Goal: Transaction & Acquisition: Download file/media

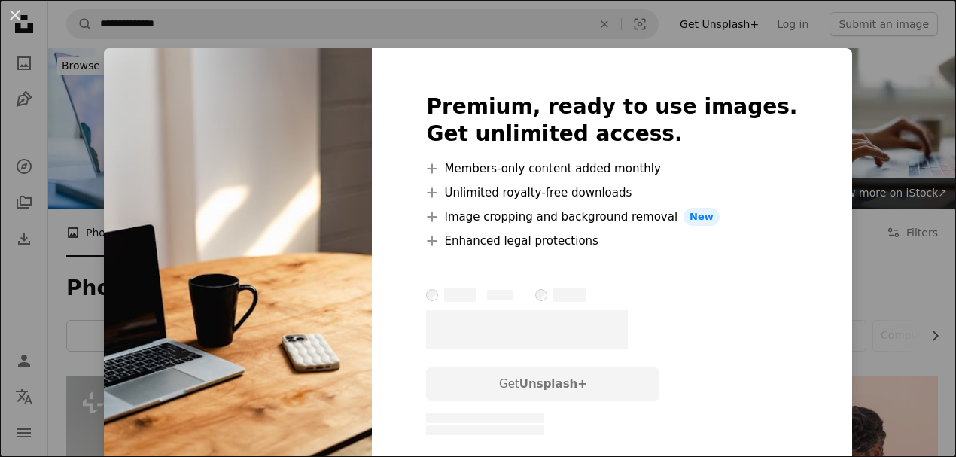
scroll to position [401, 0]
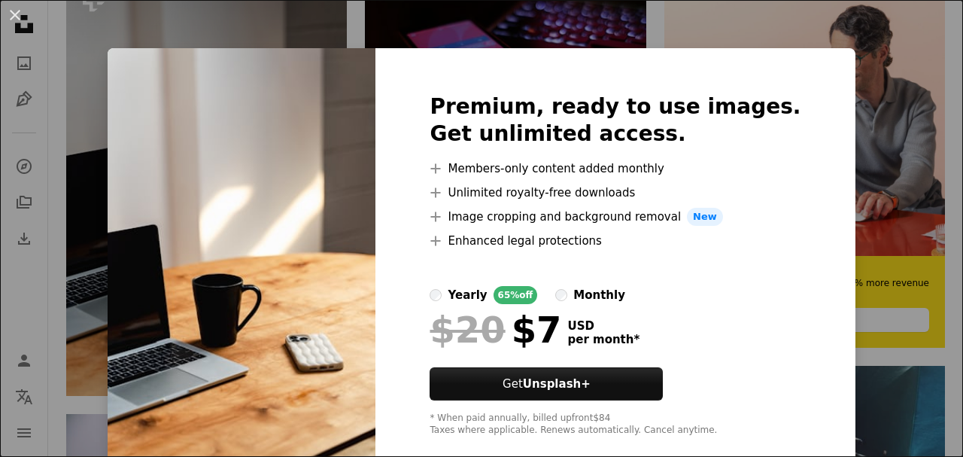
click at [863, 98] on div "An X shape Premium, ready to use images. Get unlimited access. A plus sign Memb…" at bounding box center [481, 228] width 963 height 457
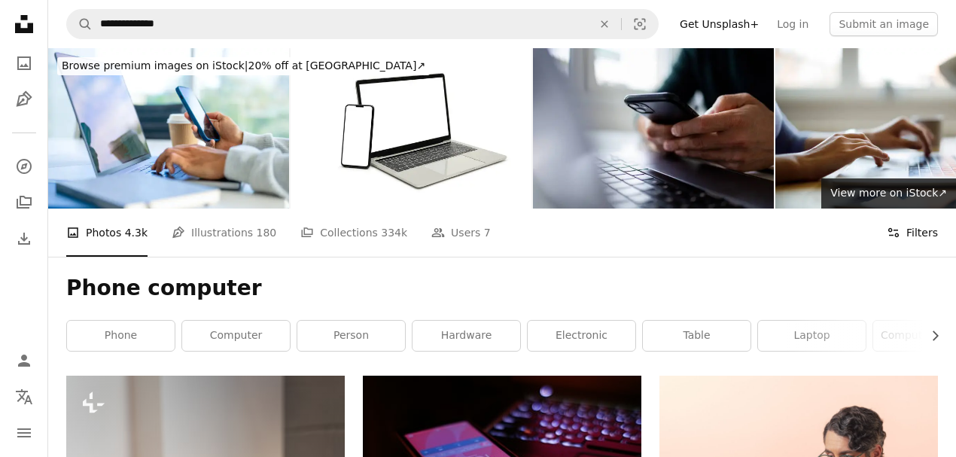
click at [897, 239] on icon "Filters" at bounding box center [894, 233] width 14 height 14
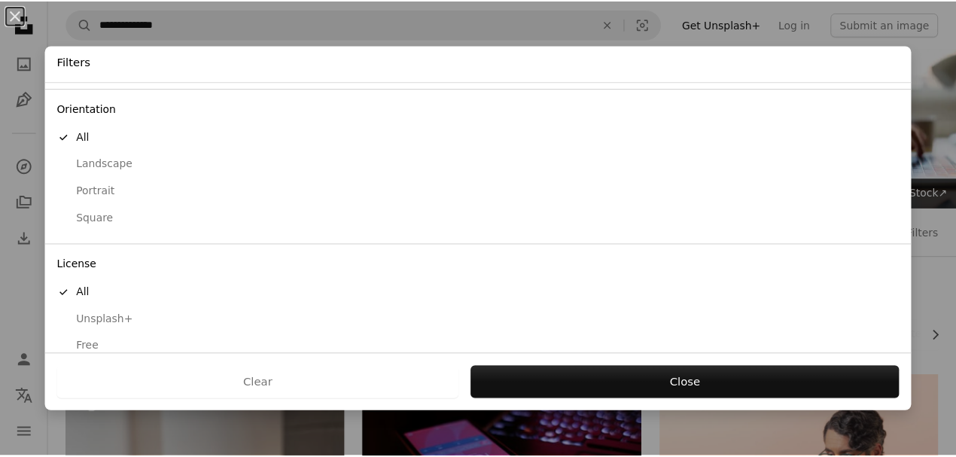
scroll to position [138, 0]
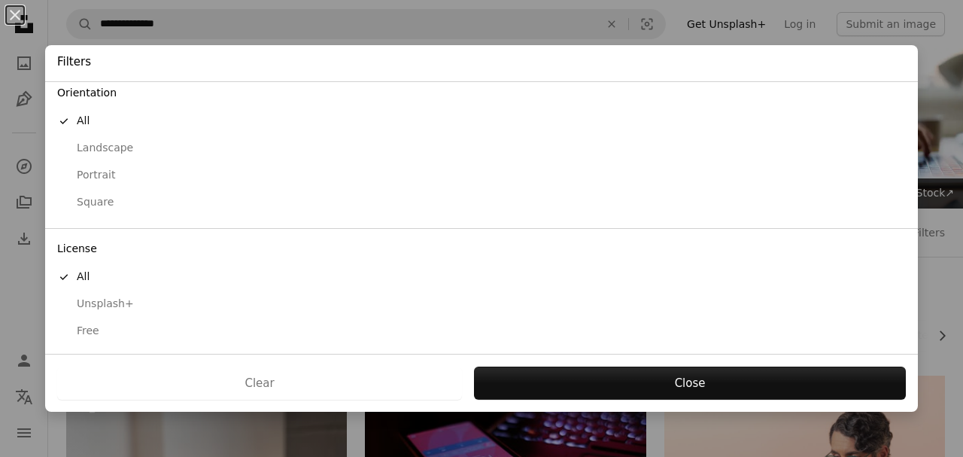
click at [95, 329] on div "Free" at bounding box center [481, 331] width 849 height 15
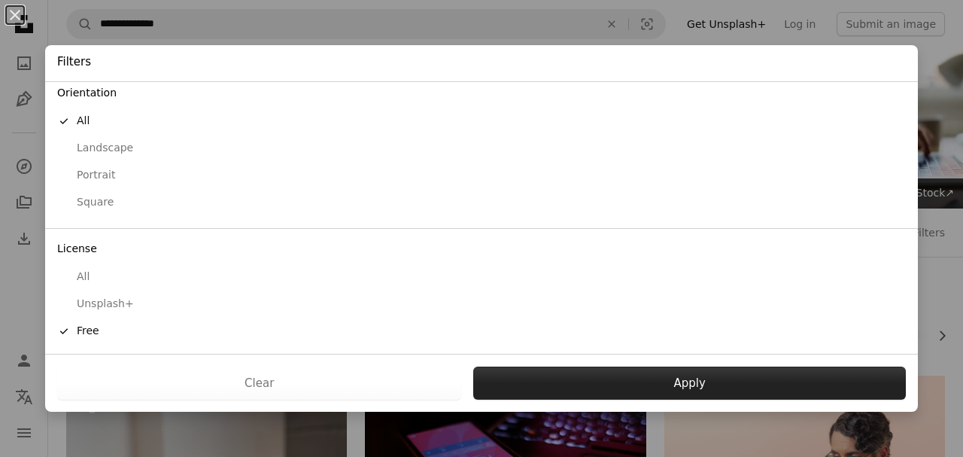
click at [640, 377] on button "Apply" at bounding box center [689, 383] width 433 height 33
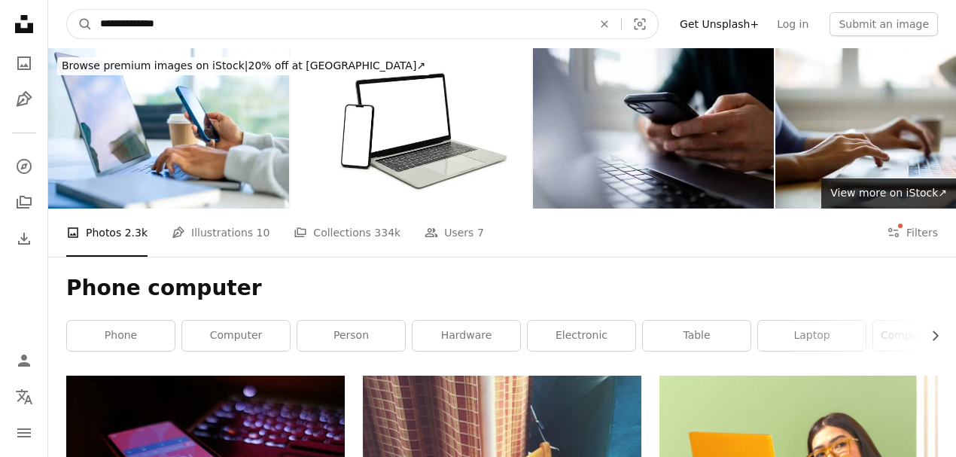
drag, startPoint x: 197, startPoint y: 24, endPoint x: 25, endPoint y: 4, distance: 173.5
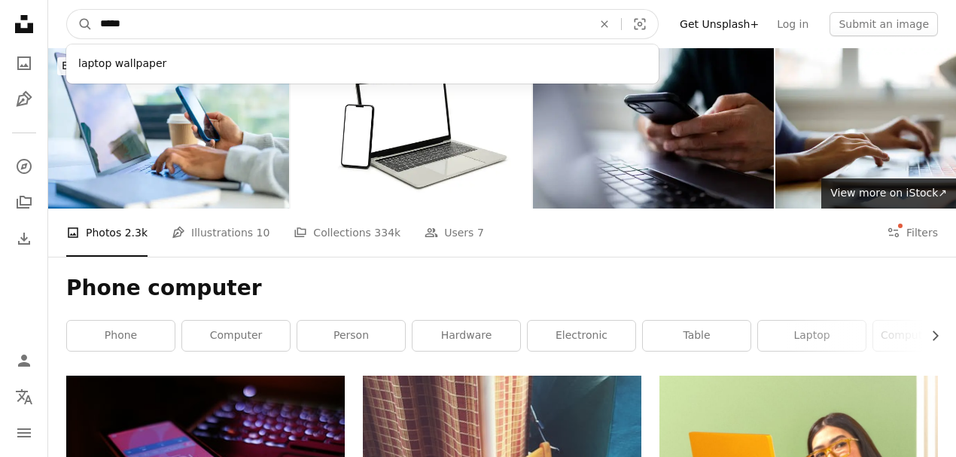
type input "******"
click button "A magnifying glass" at bounding box center [80, 24] width 26 height 29
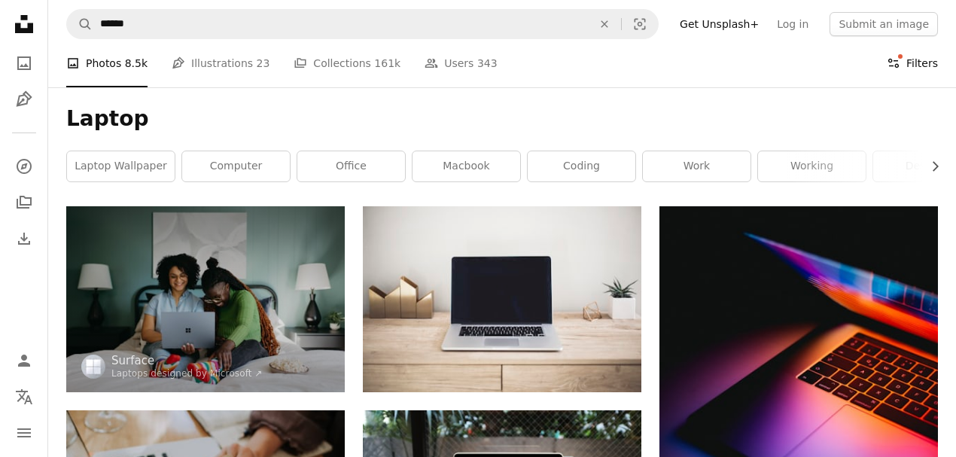
click at [914, 60] on button "Filters Filters" at bounding box center [912, 63] width 51 height 48
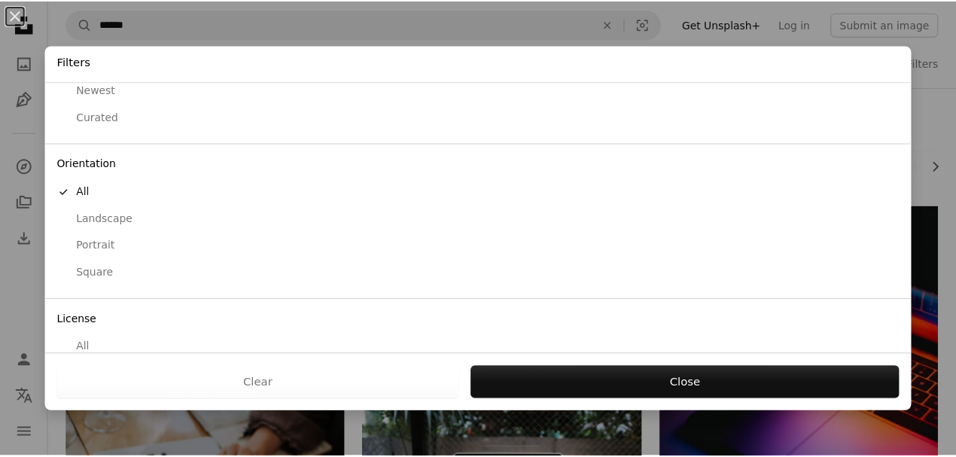
scroll to position [138, 0]
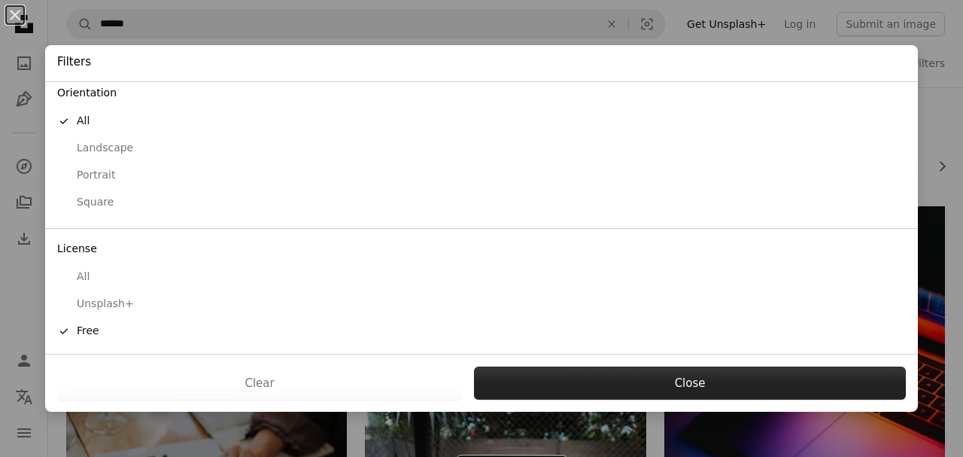
click at [647, 377] on button "Close" at bounding box center [690, 383] width 432 height 33
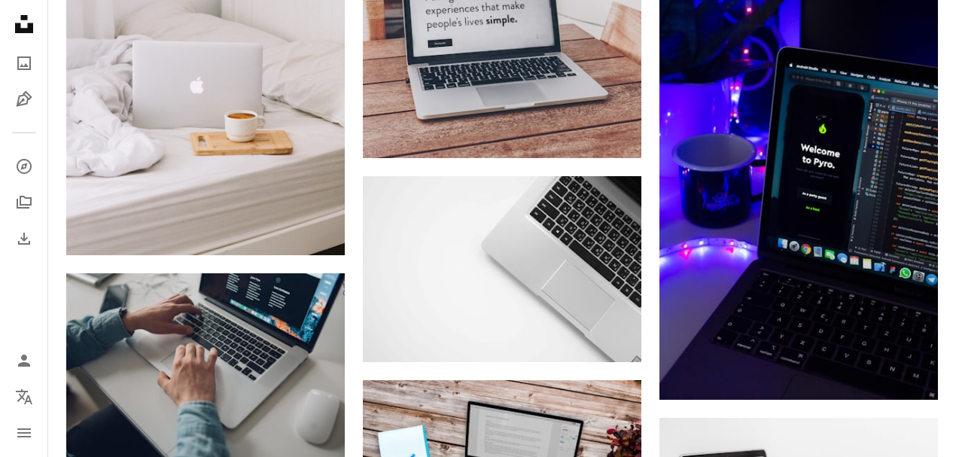
scroll to position [3060, 0]
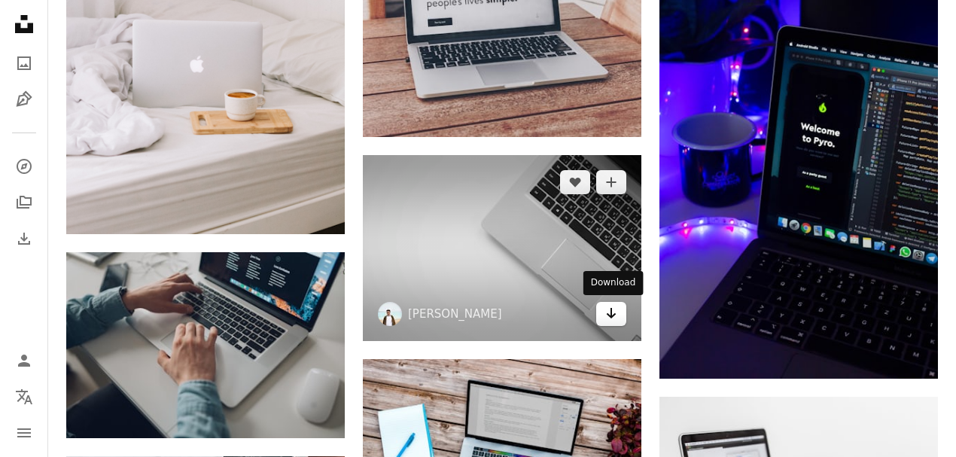
click at [605, 317] on icon "Arrow pointing down" at bounding box center [611, 313] width 12 height 18
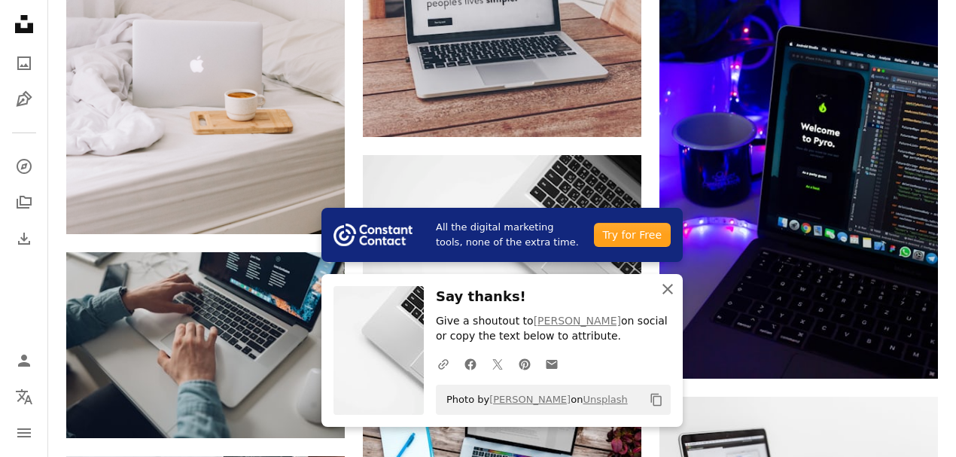
click at [668, 293] on icon "An X shape" at bounding box center [668, 289] width 18 height 18
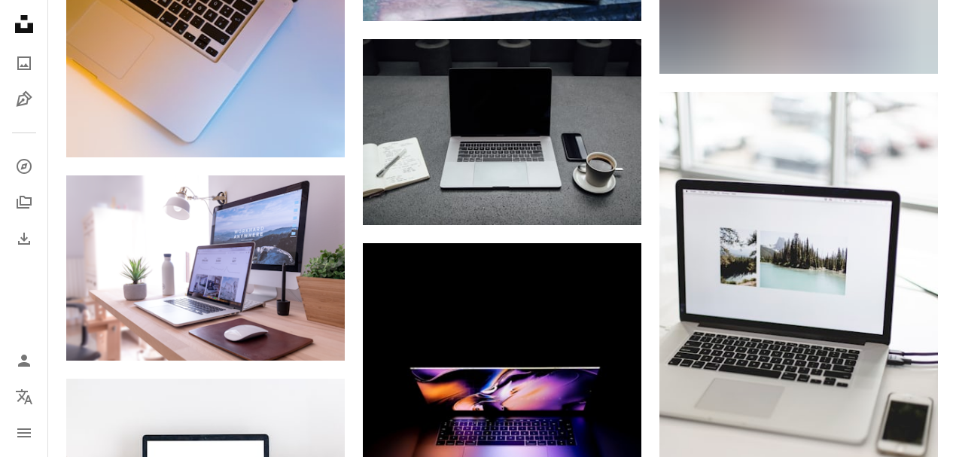
scroll to position [3963, 0]
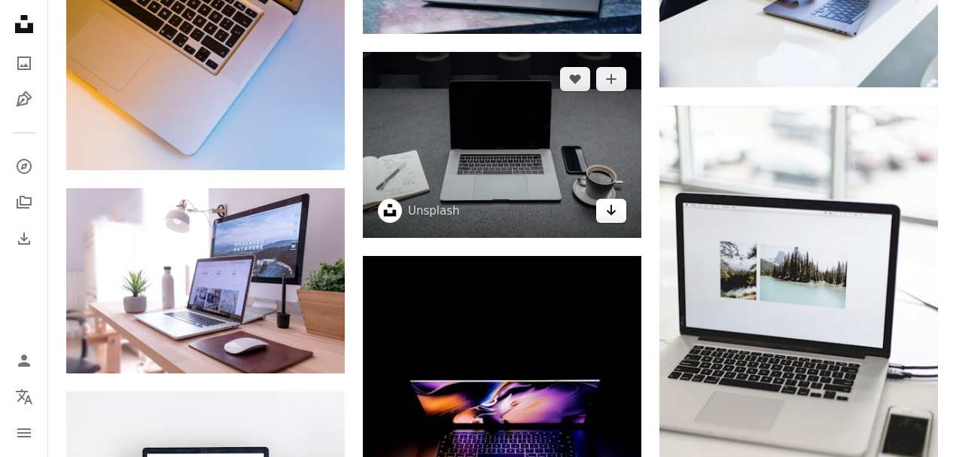
click at [613, 218] on icon "Arrow pointing down" at bounding box center [611, 210] width 12 height 18
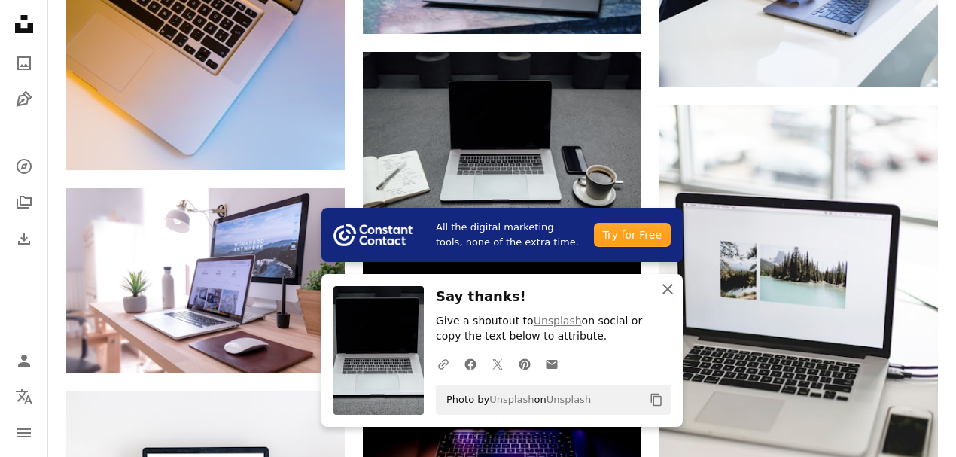
click at [659, 298] on icon "An X shape" at bounding box center [668, 289] width 18 height 18
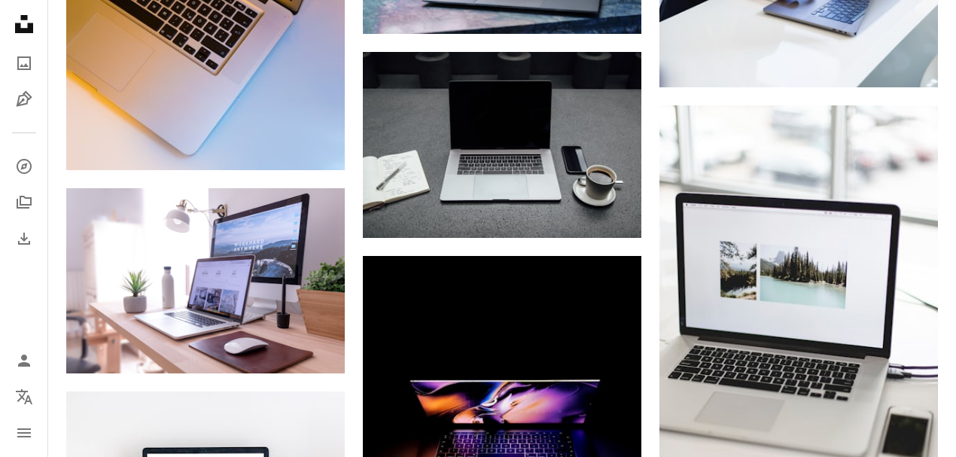
scroll to position [4114, 0]
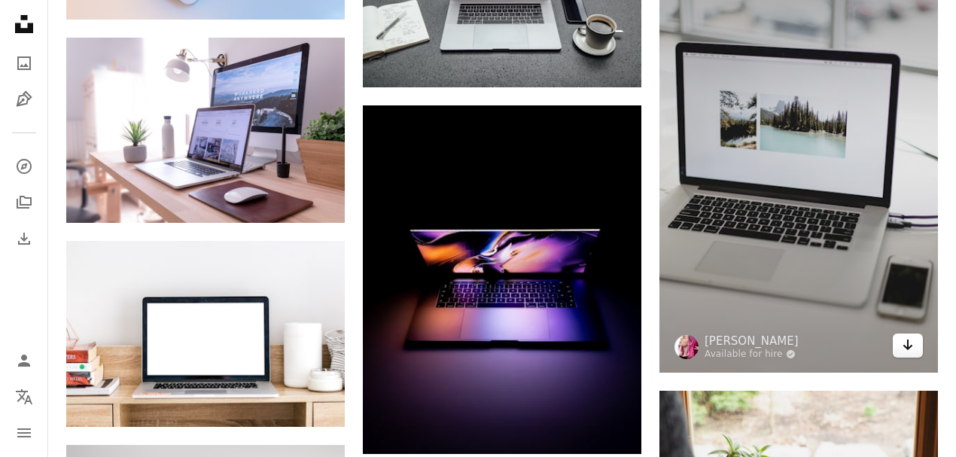
click at [911, 350] on icon "Arrow pointing down" at bounding box center [908, 345] width 12 height 18
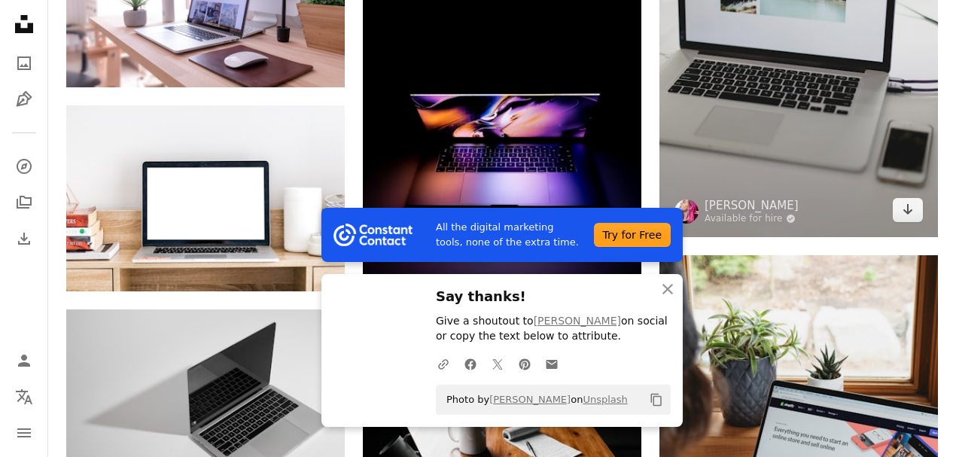
scroll to position [4264, 0]
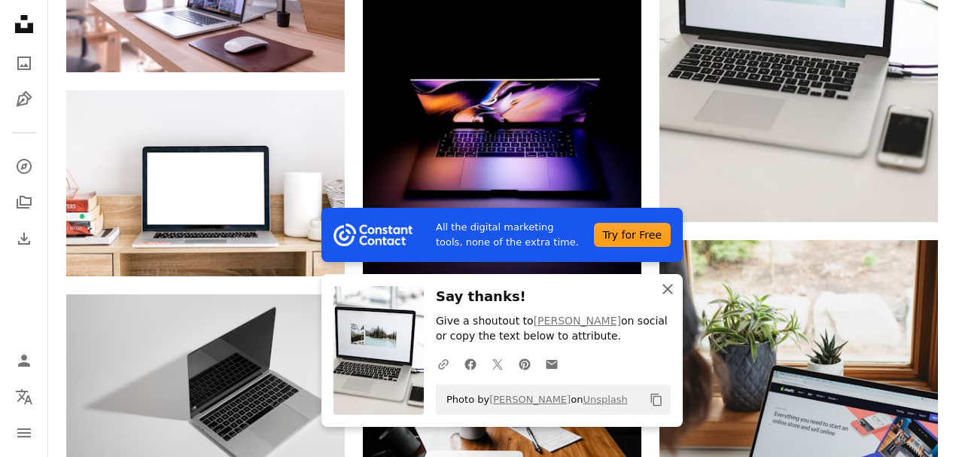
click at [668, 296] on icon "An X shape" at bounding box center [668, 289] width 18 height 18
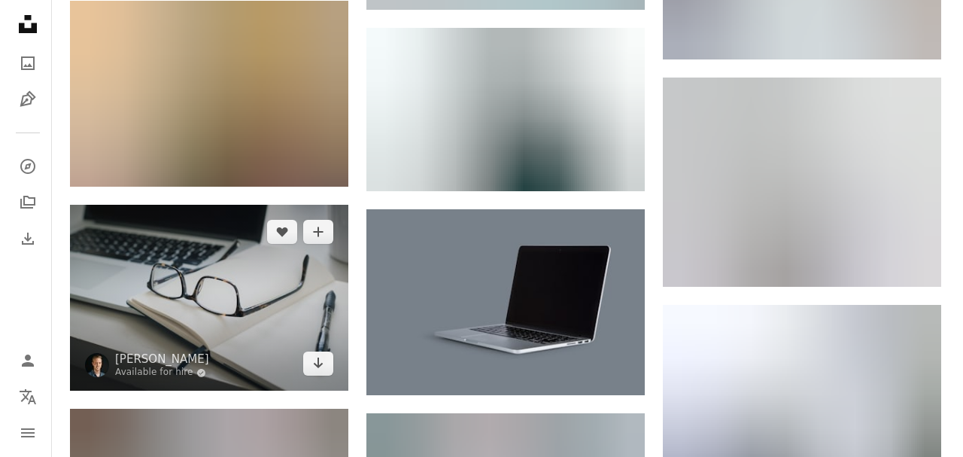
scroll to position [24536, 0]
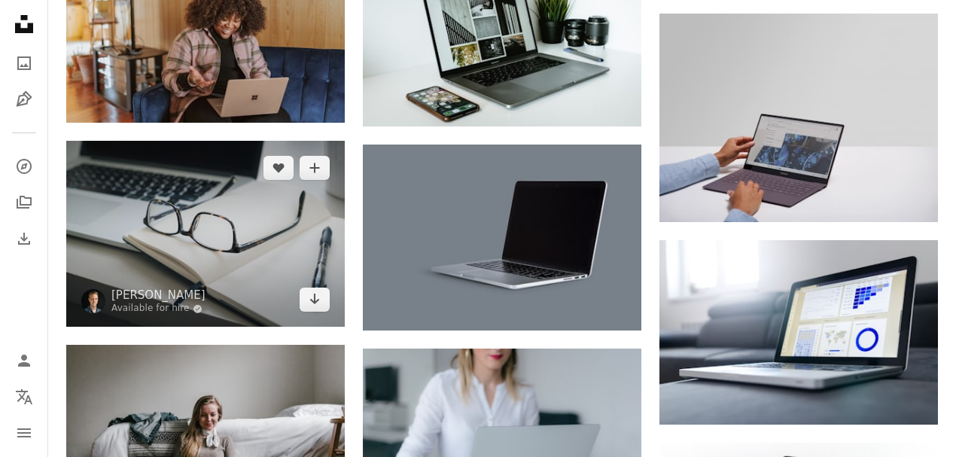
click at [314, 312] on img at bounding box center [205, 234] width 278 height 186
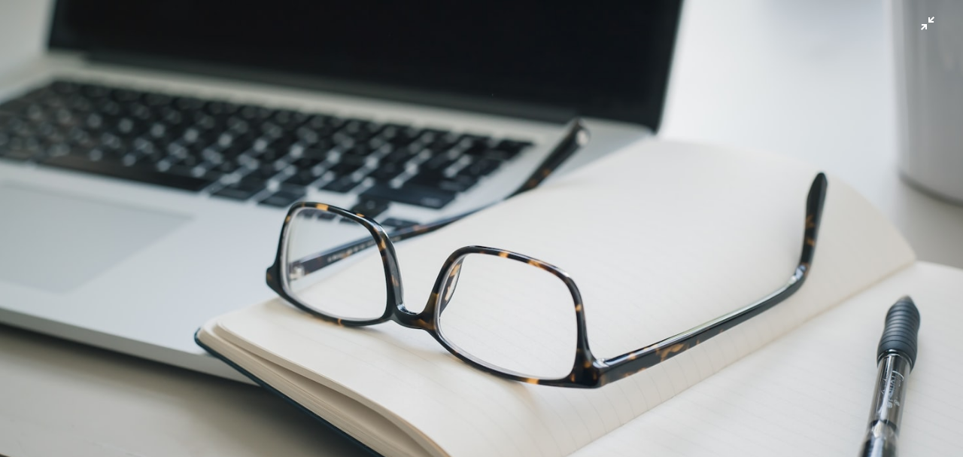
scroll to position [89, 0]
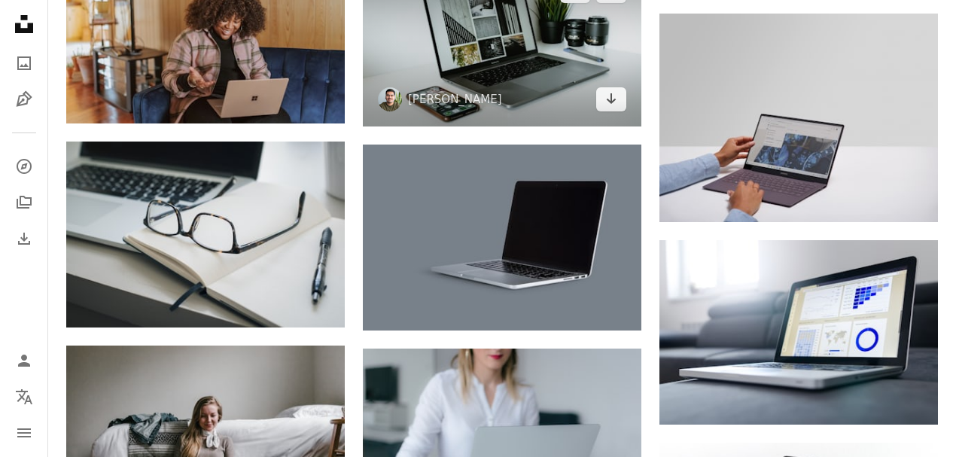
click at [491, 84] on img at bounding box center [502, 45] width 278 height 163
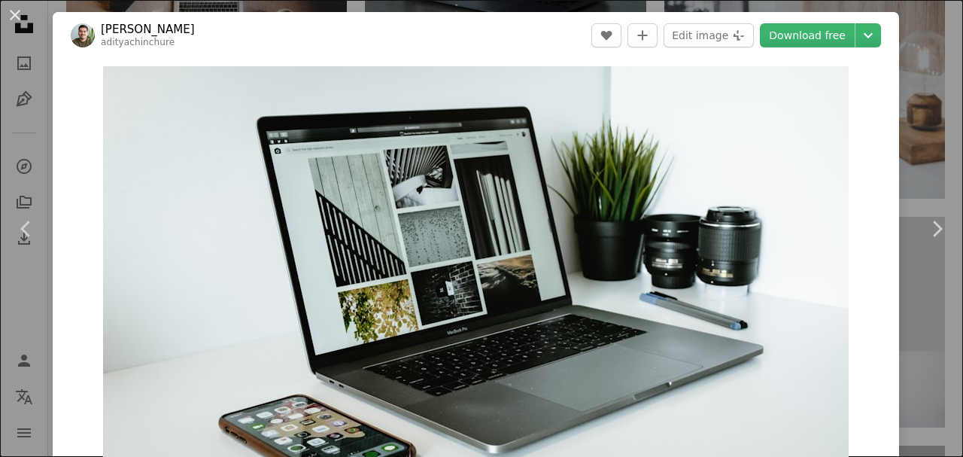
click at [913, 56] on div "An X shape Chevron left Chevron right [PERSON_NAME] adityachinchure A heart A p…" at bounding box center [481, 228] width 963 height 457
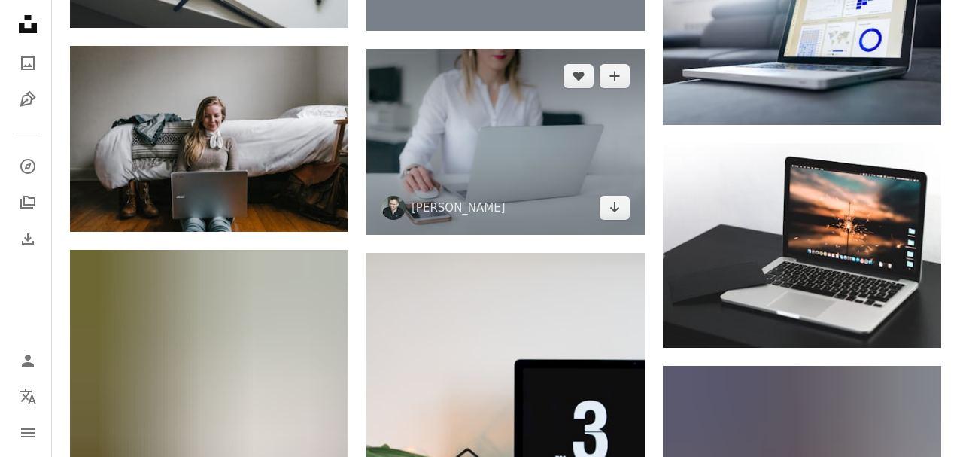
scroll to position [24837, 0]
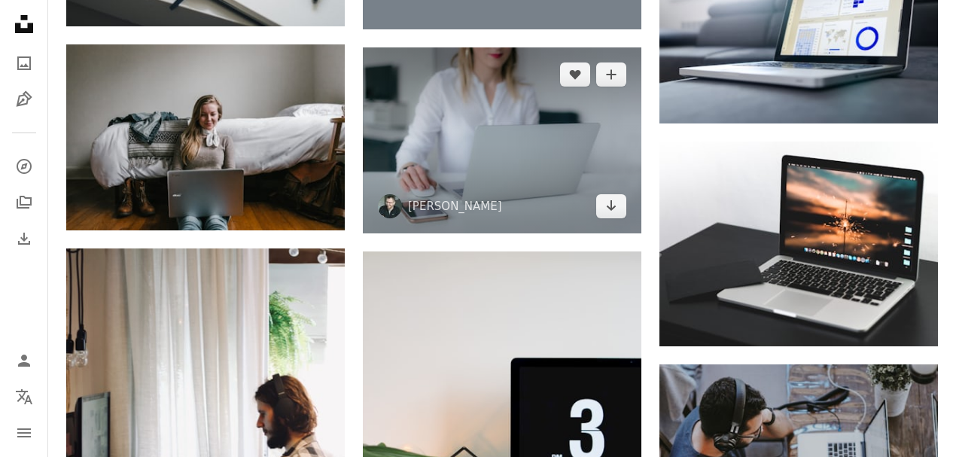
click at [498, 169] on img at bounding box center [502, 140] width 278 height 186
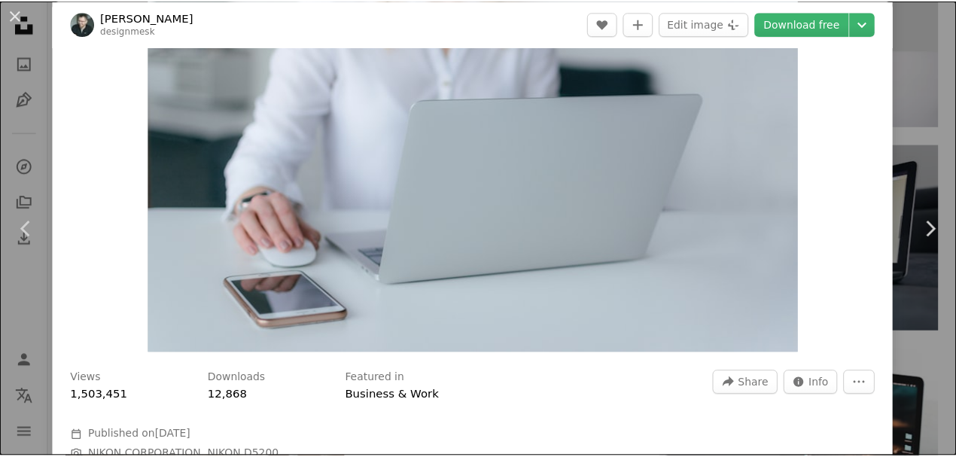
scroll to position [151, 0]
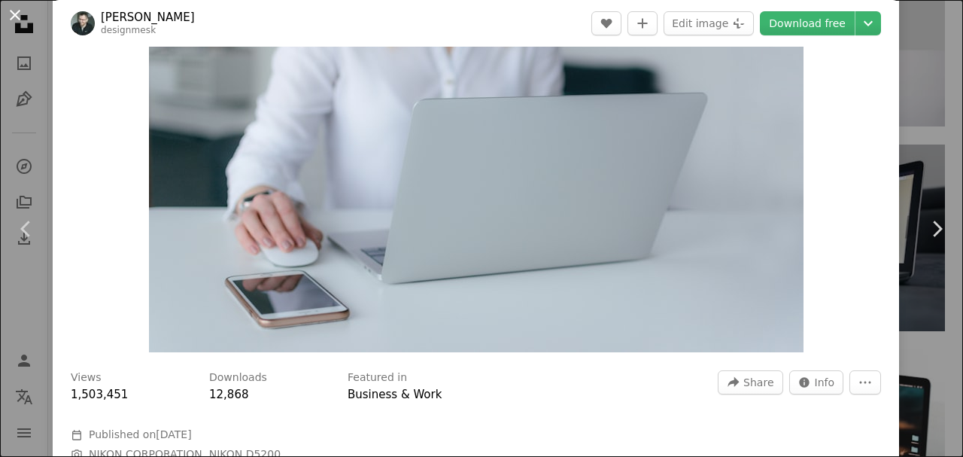
click at [15, 14] on button "An X shape" at bounding box center [15, 15] width 18 height 18
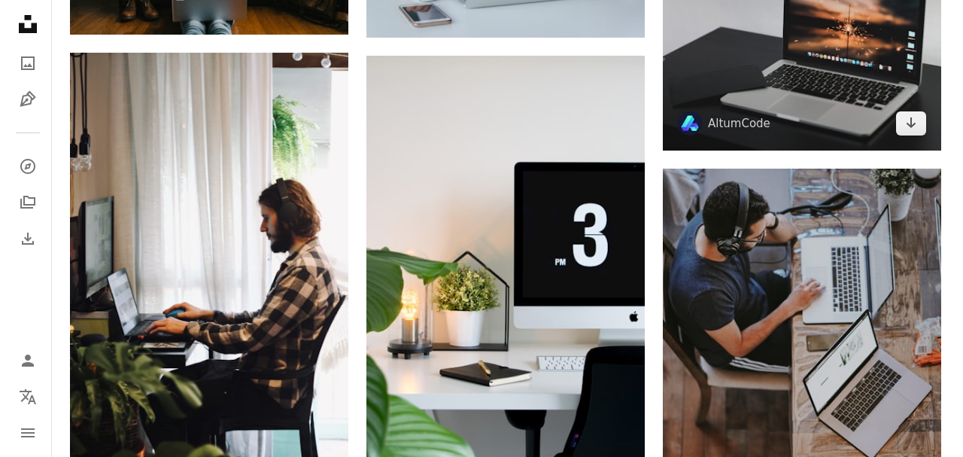
scroll to position [25037, 0]
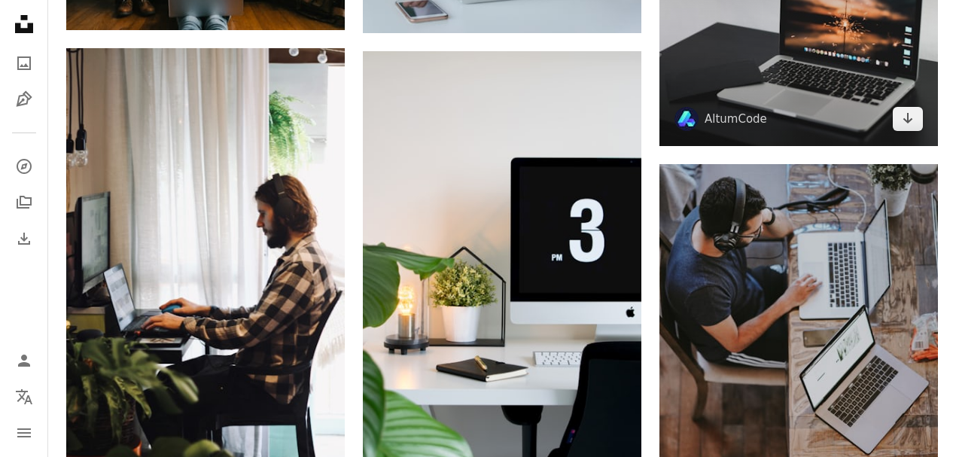
click at [814, 92] on img at bounding box center [798, 43] width 278 height 205
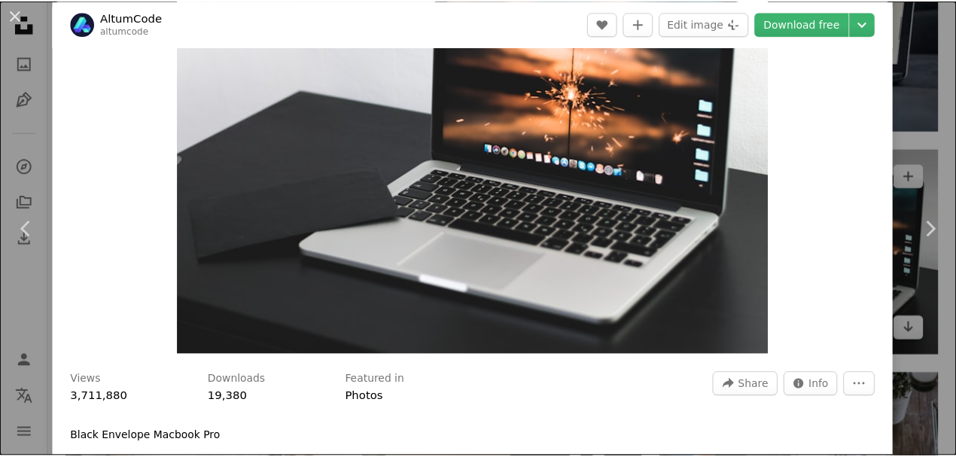
scroll to position [151, 0]
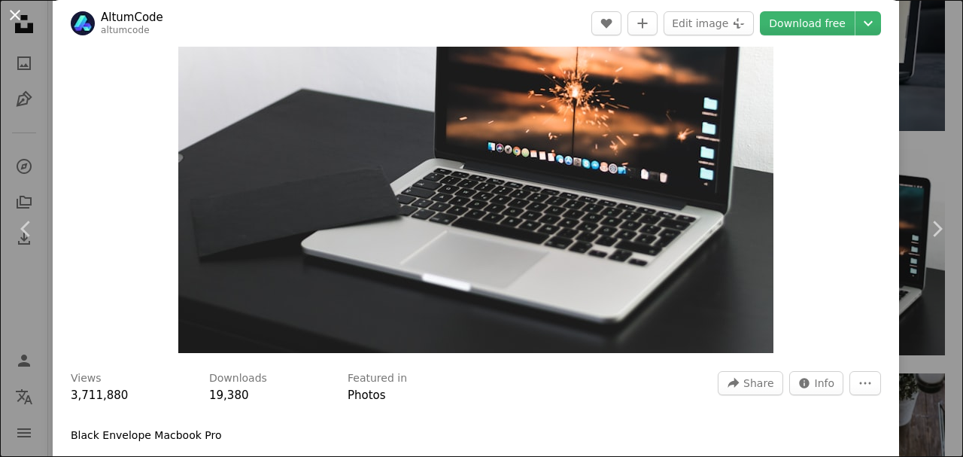
click at [12, 9] on button "An X shape" at bounding box center [15, 15] width 18 height 18
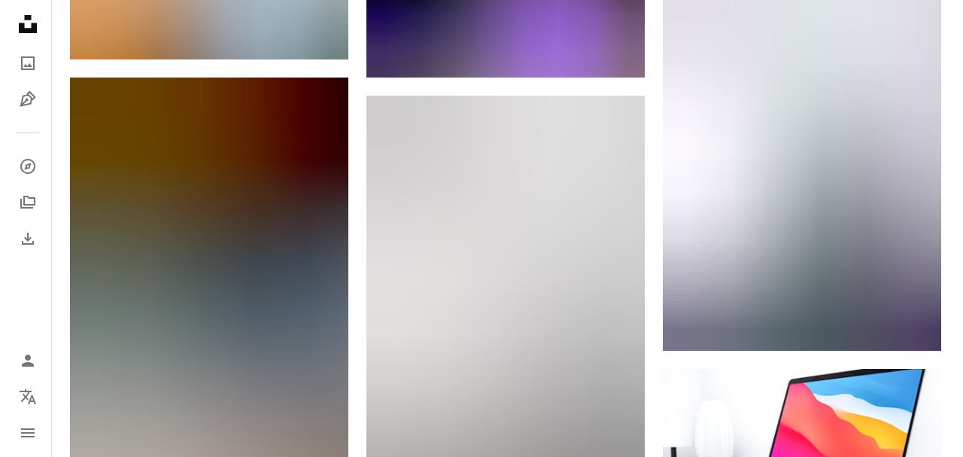
scroll to position [25790, 0]
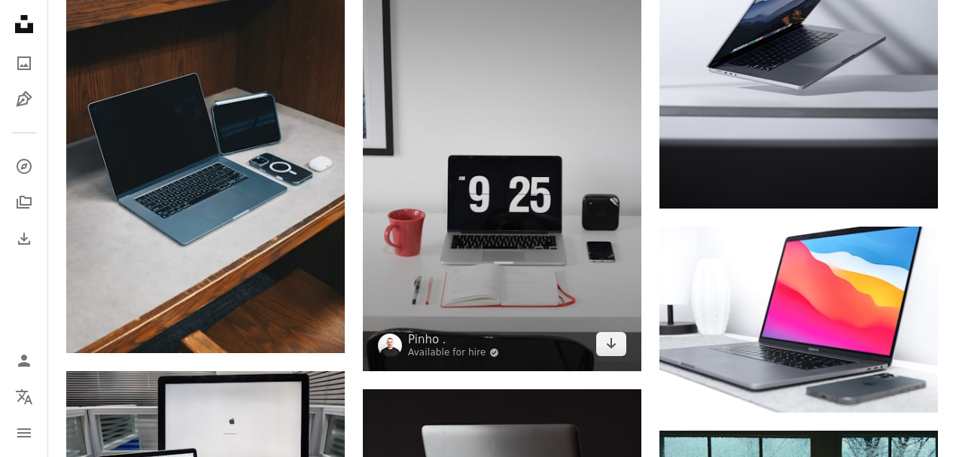
click at [449, 201] on img at bounding box center [502, 162] width 278 height 418
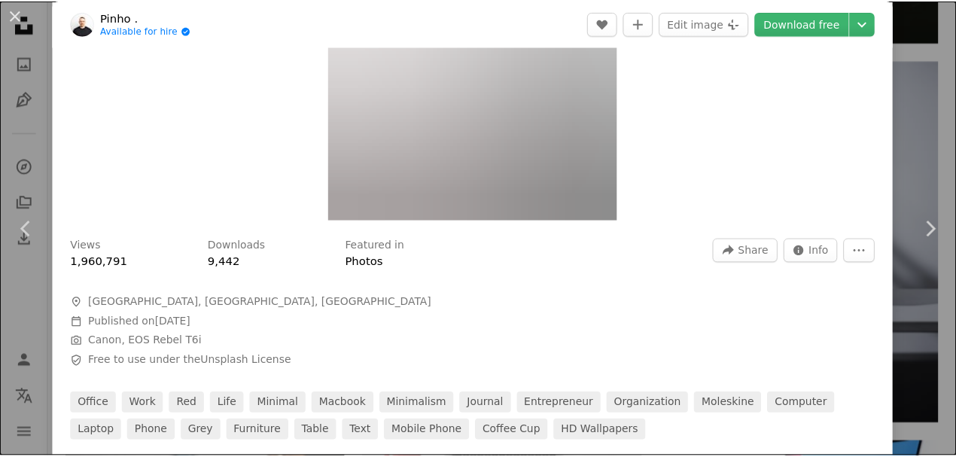
scroll to position [301, 0]
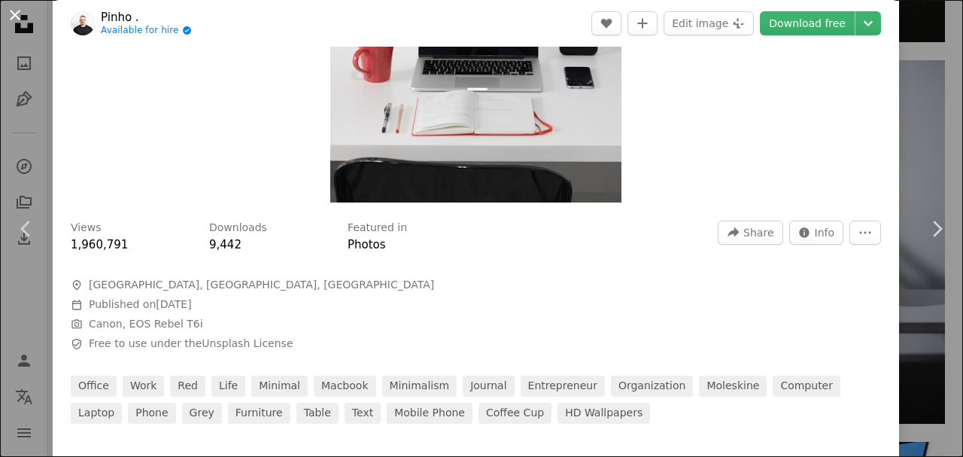
click at [12, 14] on button "An X shape" at bounding box center [15, 15] width 18 height 18
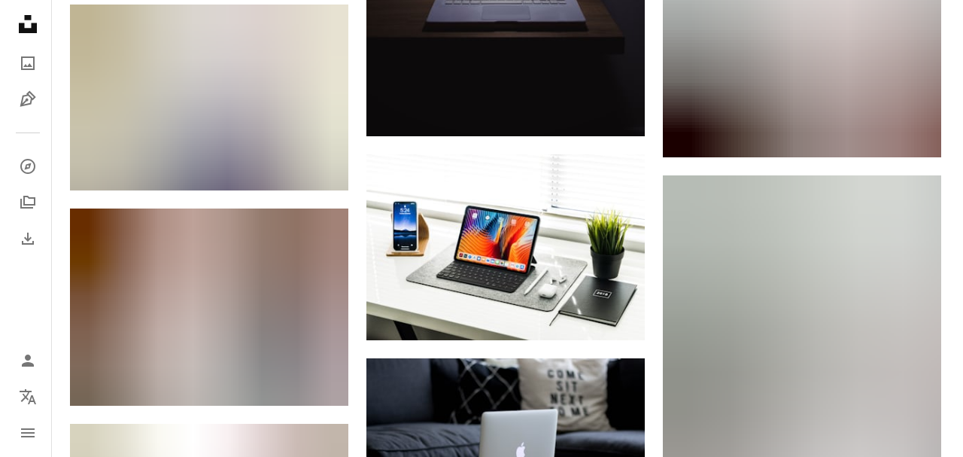
scroll to position [27847, 0]
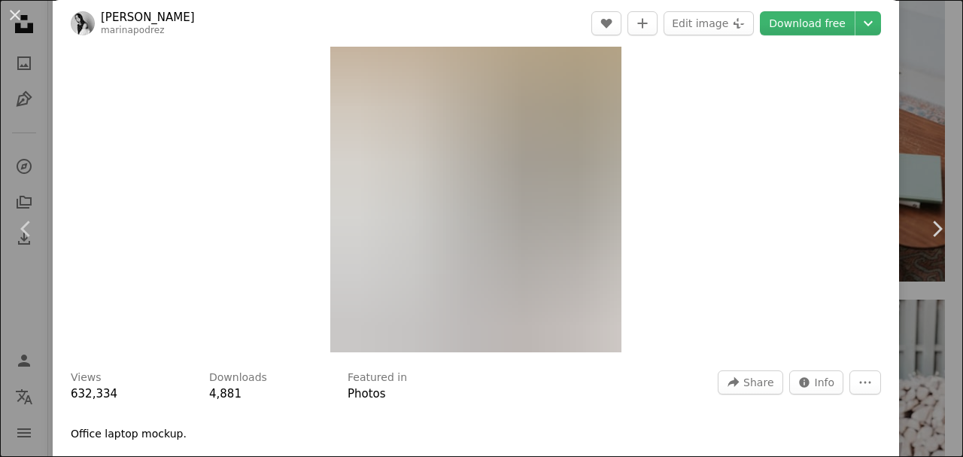
scroll to position [151, 0]
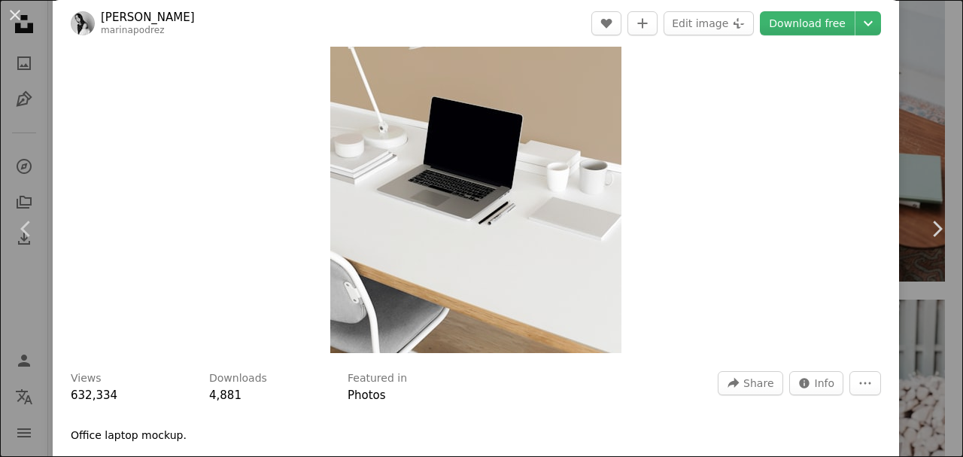
click at [443, 197] on img "Zoom in on this image" at bounding box center [475, 134] width 291 height 437
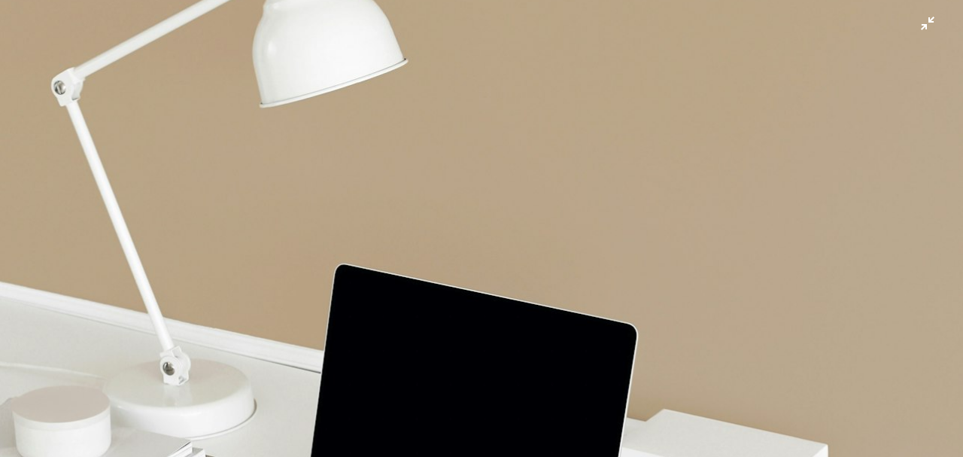
scroll to position [183, 0]
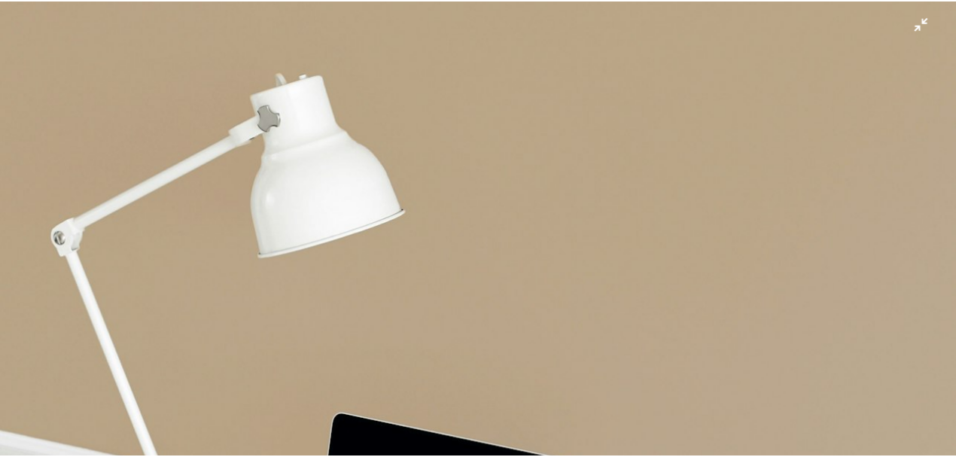
scroll to position [66, 0]
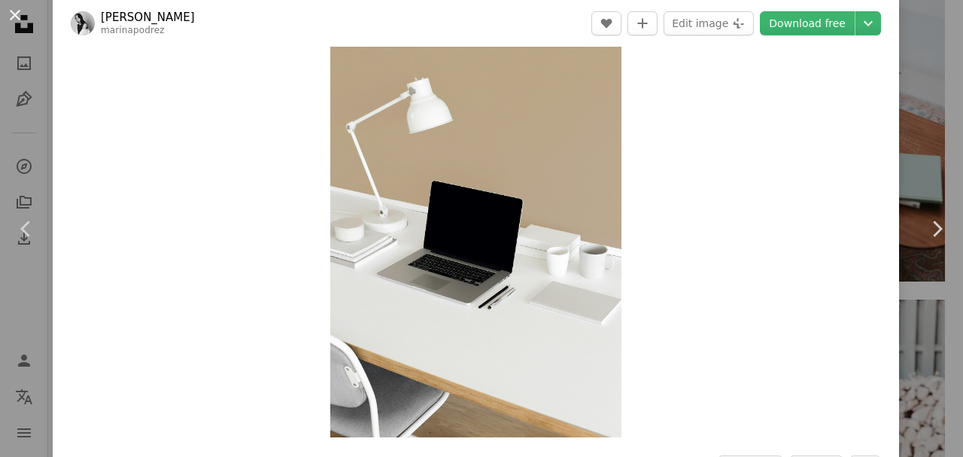
click at [23, 13] on button "An X shape" at bounding box center [15, 15] width 18 height 18
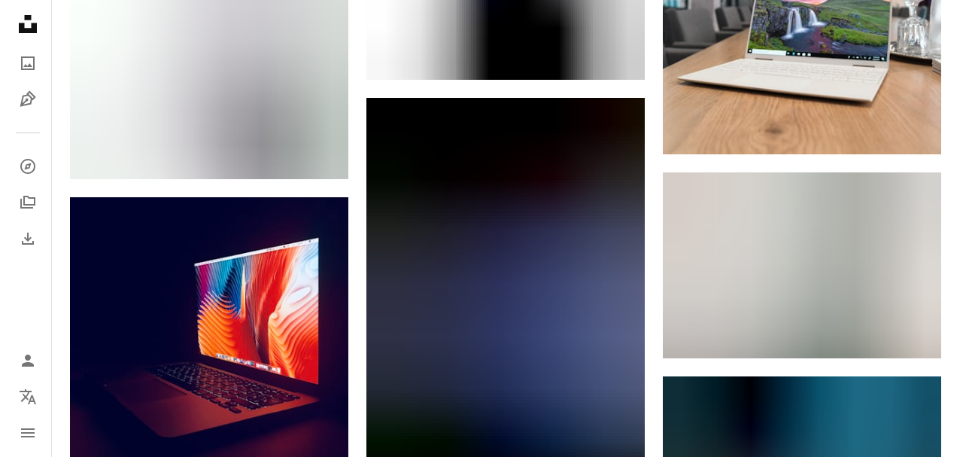
scroll to position [29453, 0]
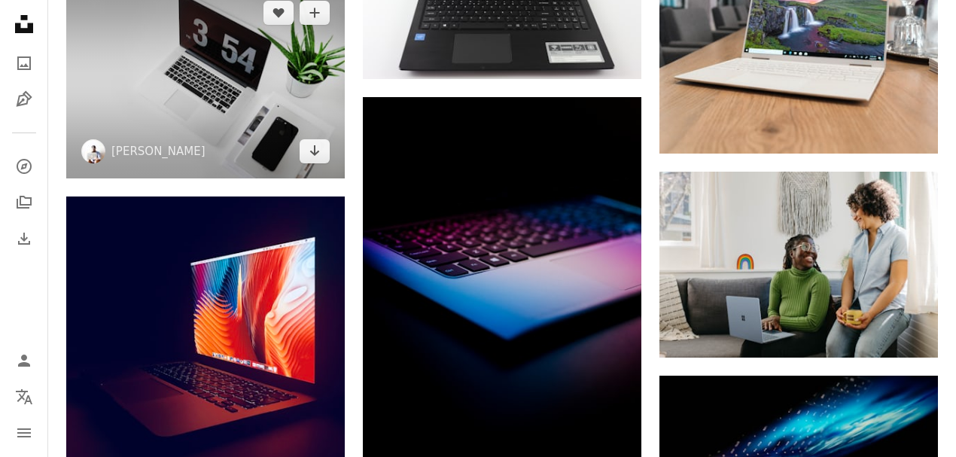
click at [289, 154] on img at bounding box center [205, 82] width 278 height 193
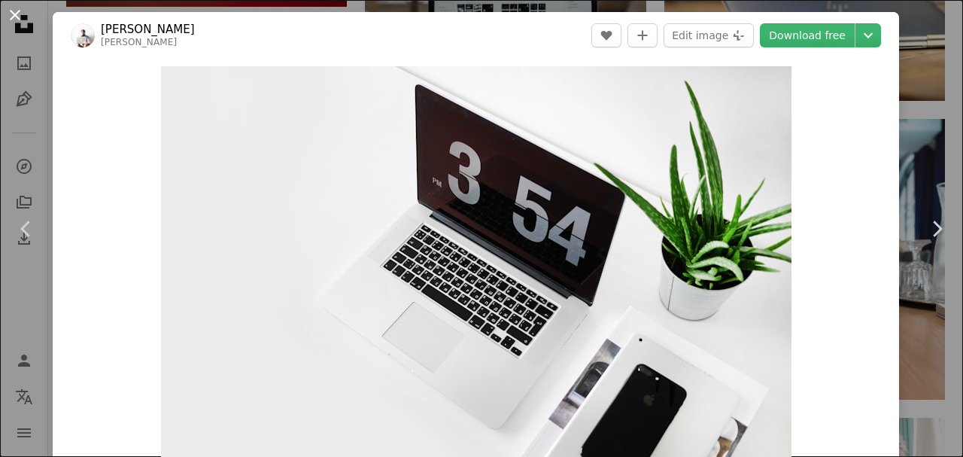
click at [17, 17] on button "An X shape" at bounding box center [15, 15] width 18 height 18
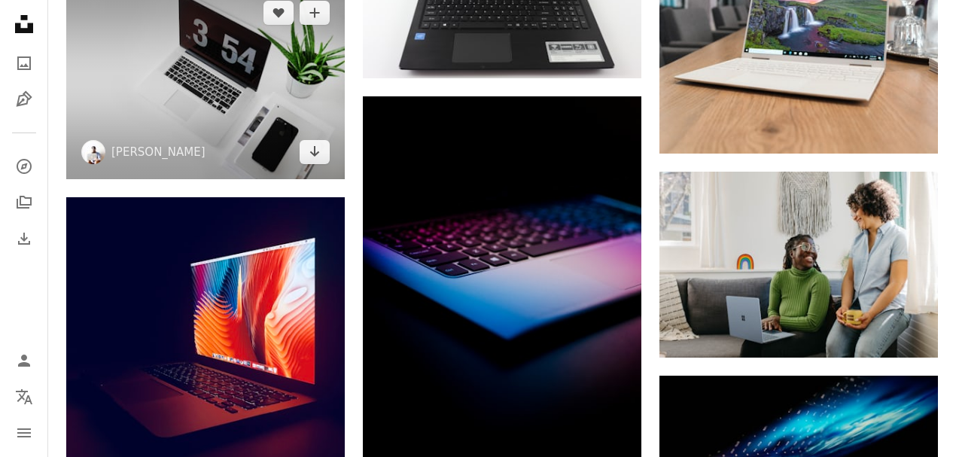
click at [197, 64] on img at bounding box center [205, 82] width 278 height 193
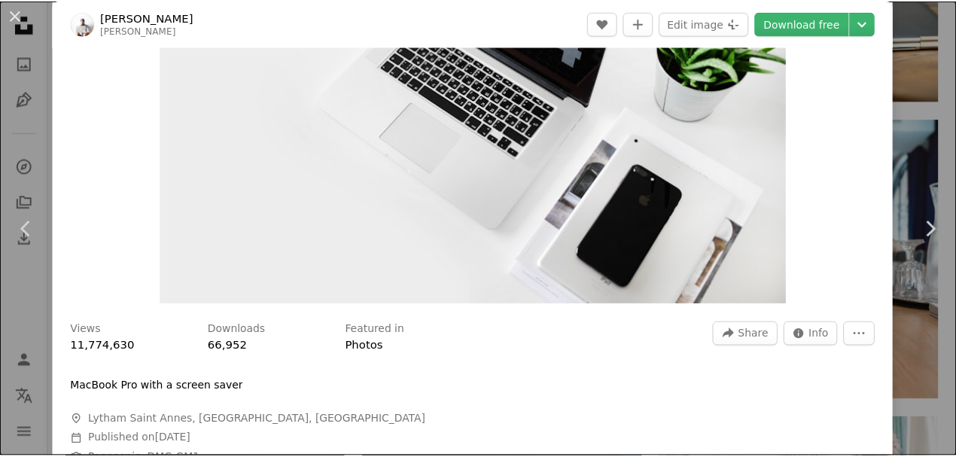
scroll to position [200, 0]
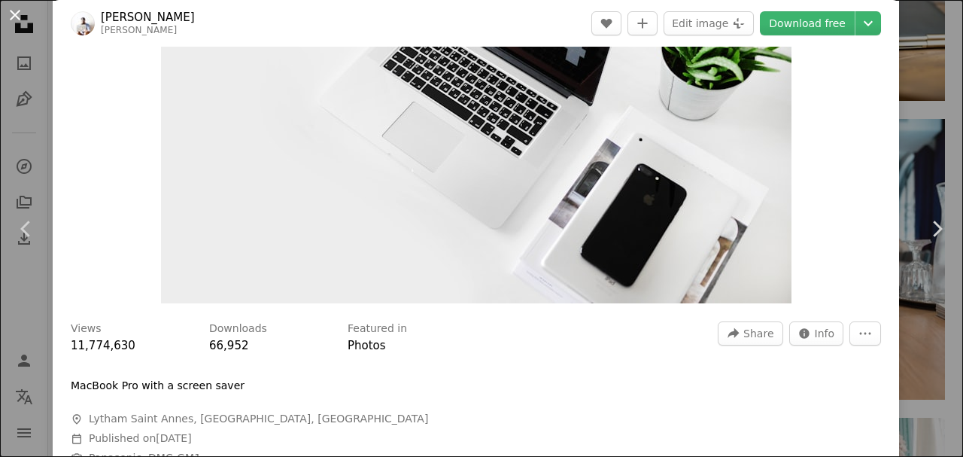
click at [14, 14] on button "An X shape" at bounding box center [15, 15] width 18 height 18
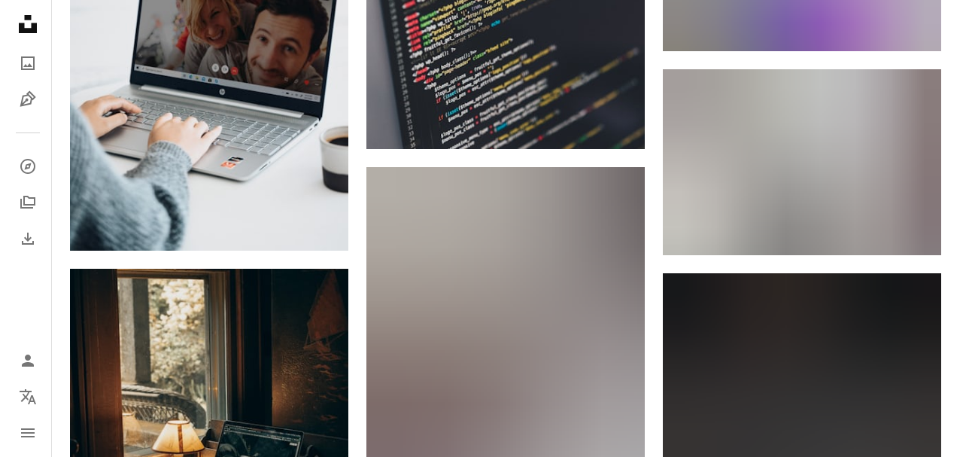
scroll to position [38986, 0]
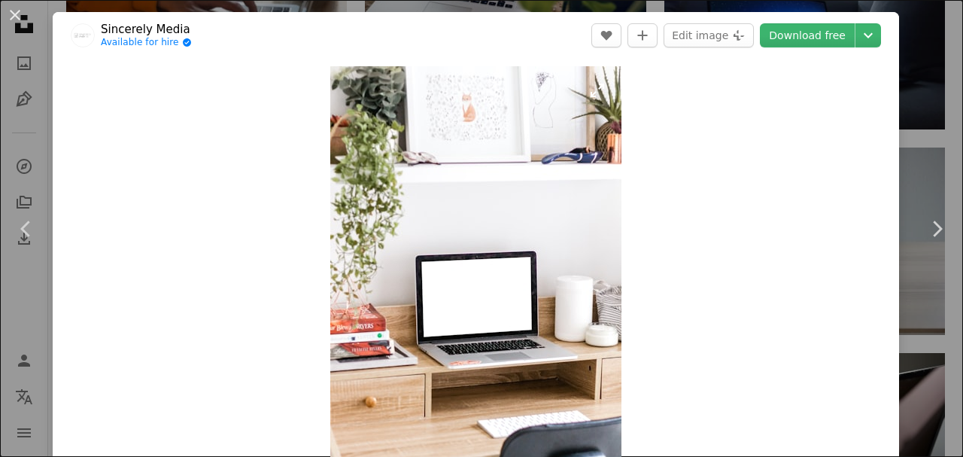
click at [555, 286] on img "Zoom in on this image" at bounding box center [475, 284] width 291 height 437
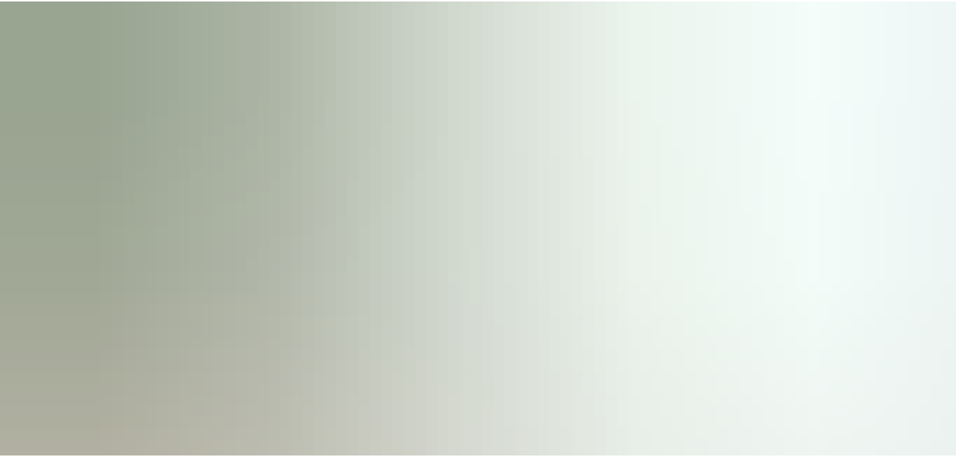
scroll to position [484, 0]
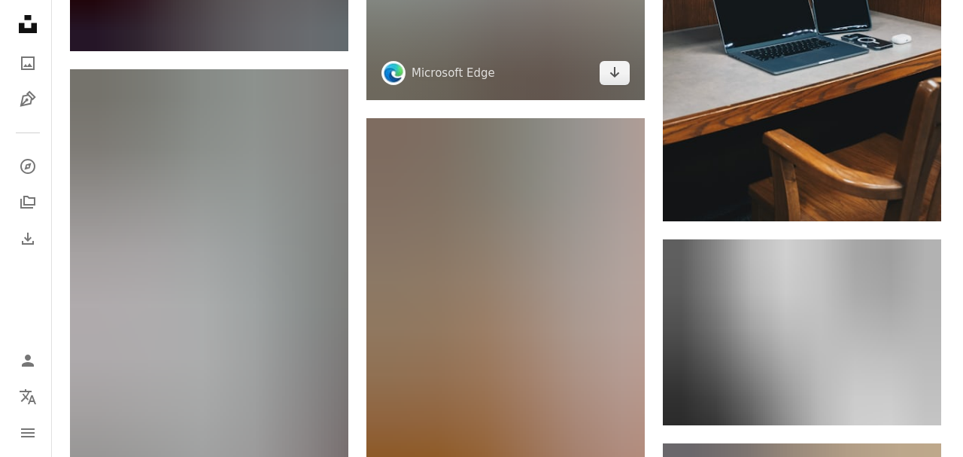
scroll to position [49021, 0]
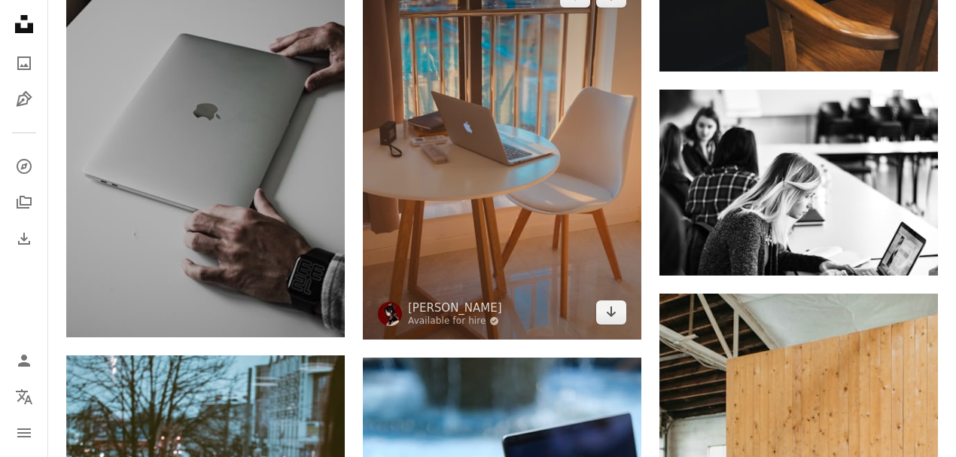
click at [566, 195] on img at bounding box center [502, 153] width 278 height 371
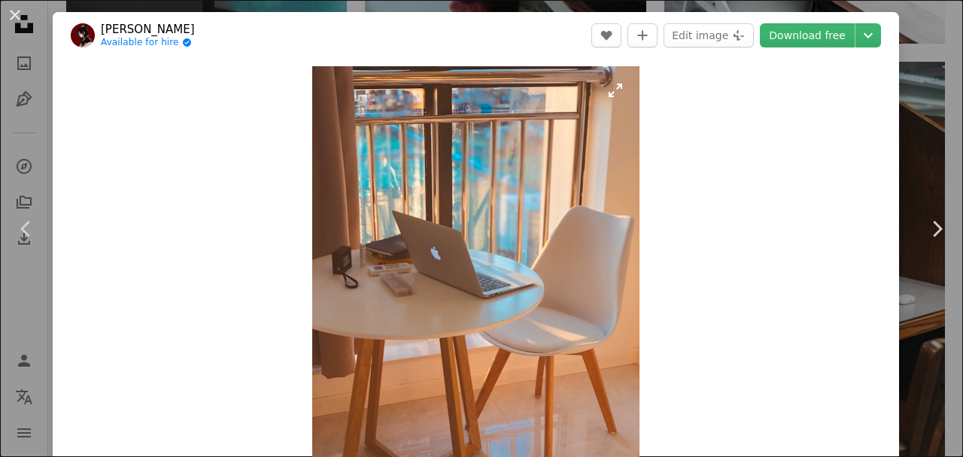
click at [564, 209] on img "Zoom in on this image" at bounding box center [475, 284] width 327 height 437
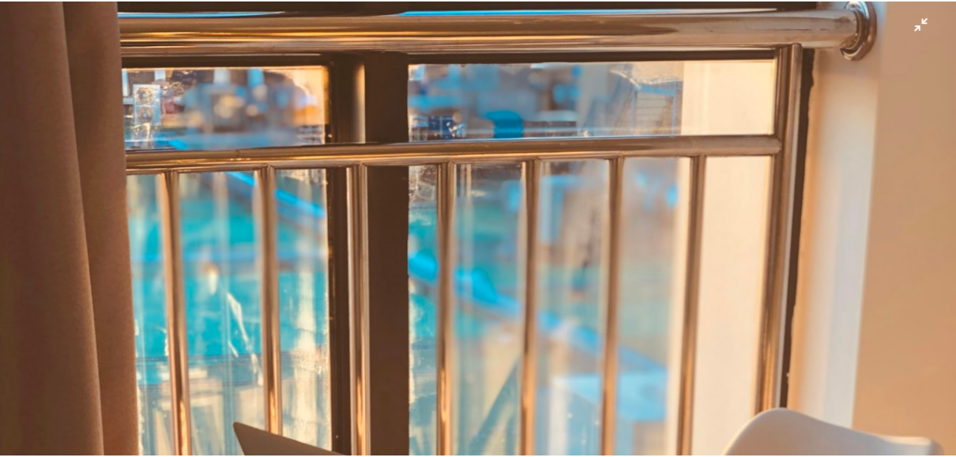
scroll to position [405, 0]
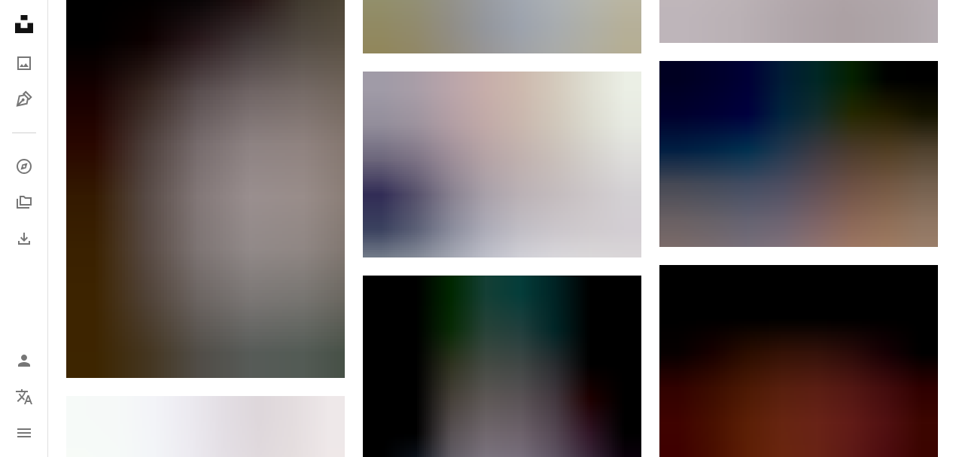
scroll to position [50526, 0]
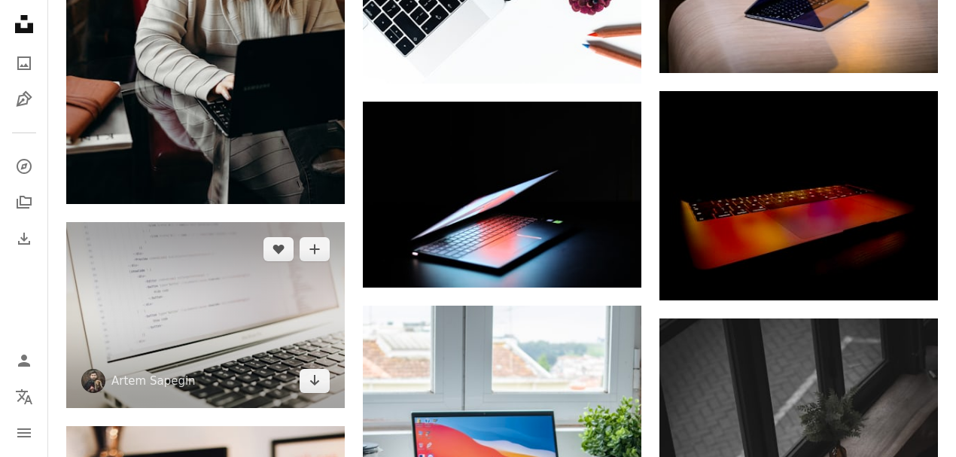
click at [291, 290] on img at bounding box center [205, 315] width 278 height 186
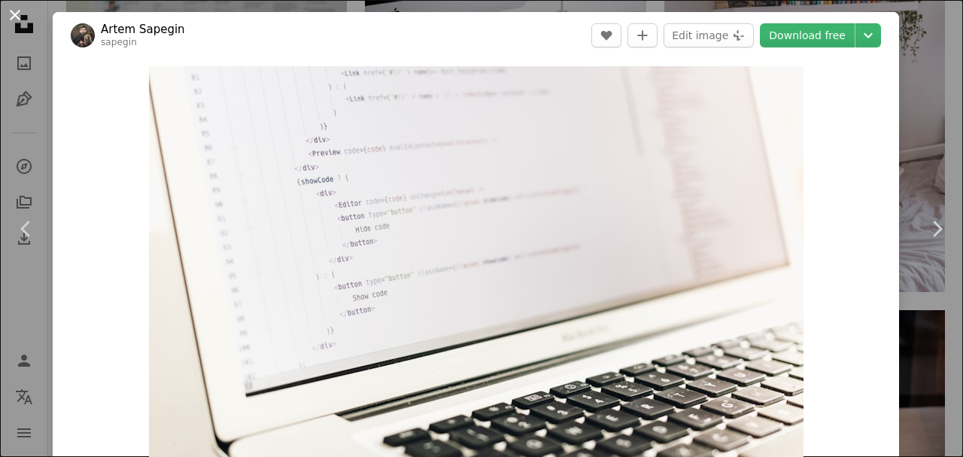
click at [16, 9] on button "An X shape" at bounding box center [15, 15] width 18 height 18
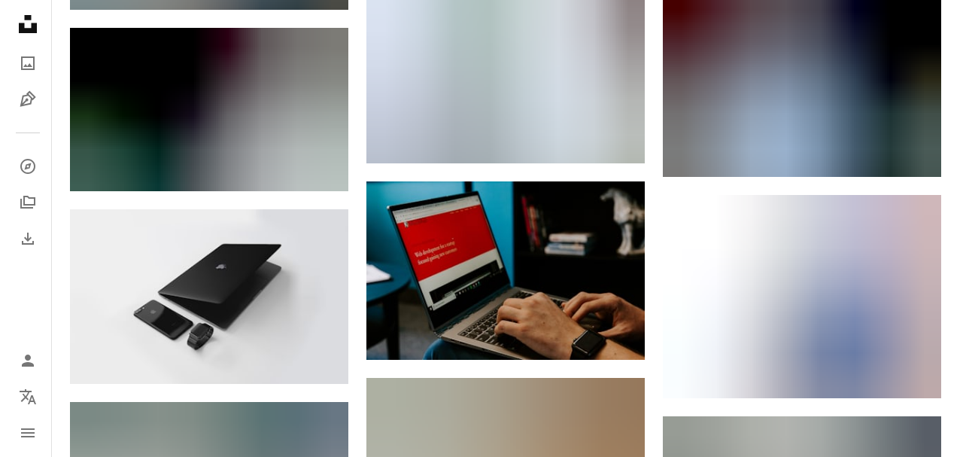
scroll to position [51932, 0]
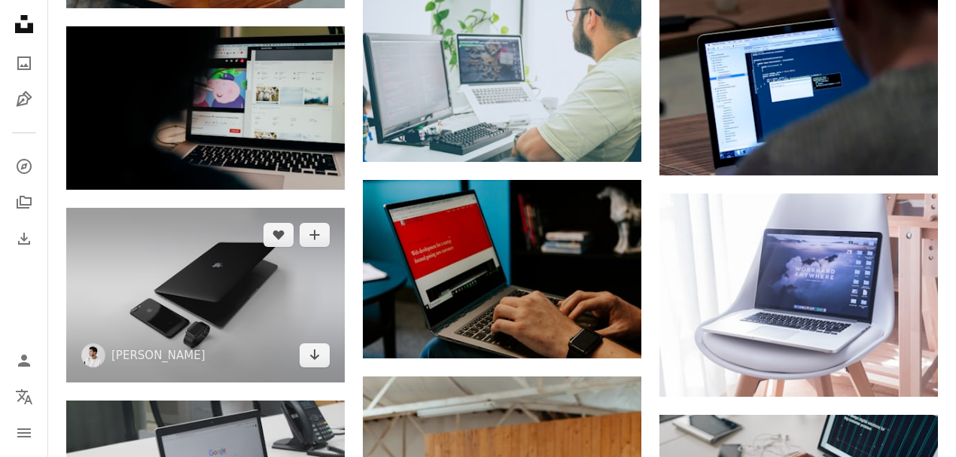
click at [205, 297] on img at bounding box center [205, 295] width 278 height 174
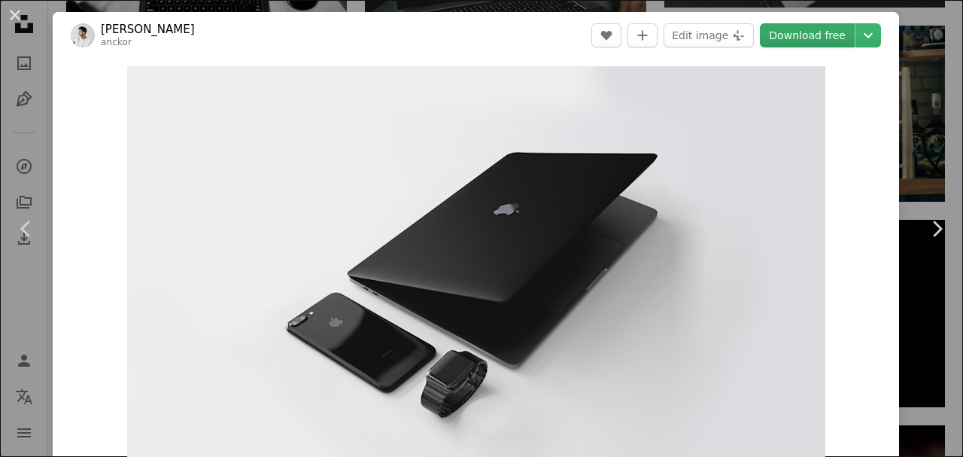
click at [816, 35] on link "Download free" at bounding box center [807, 35] width 95 height 24
